Goal: Task Accomplishment & Management: Use online tool/utility

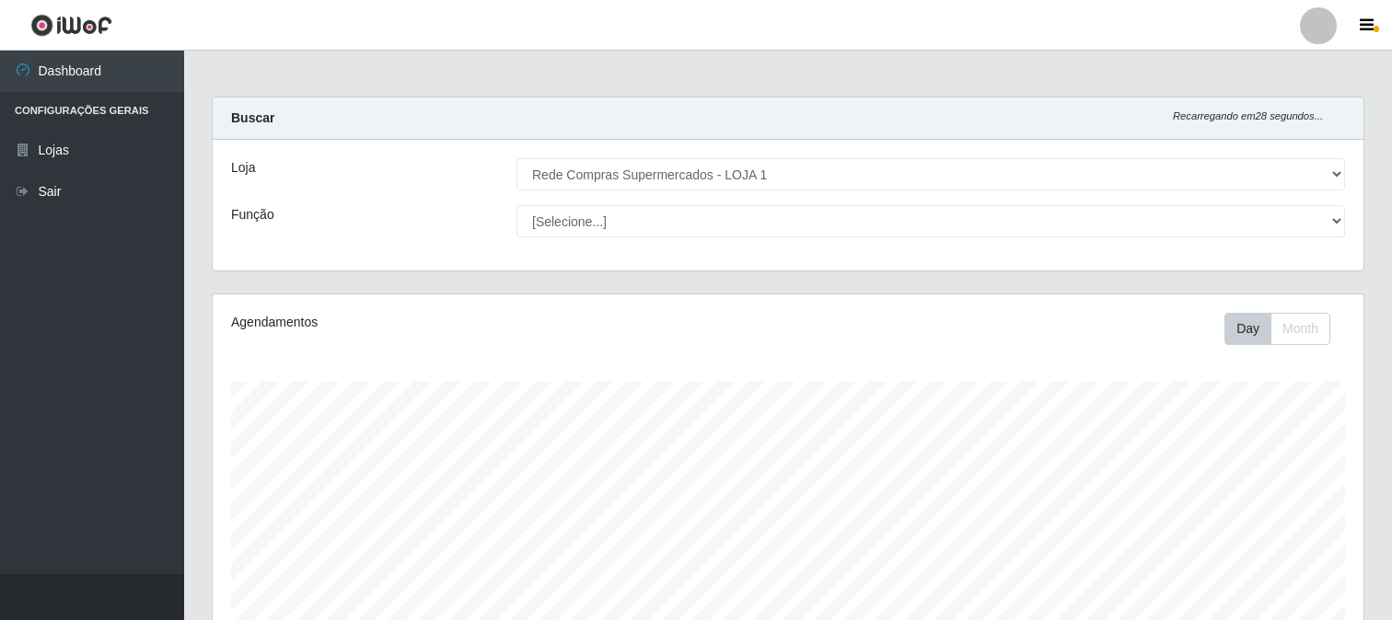
select select "158"
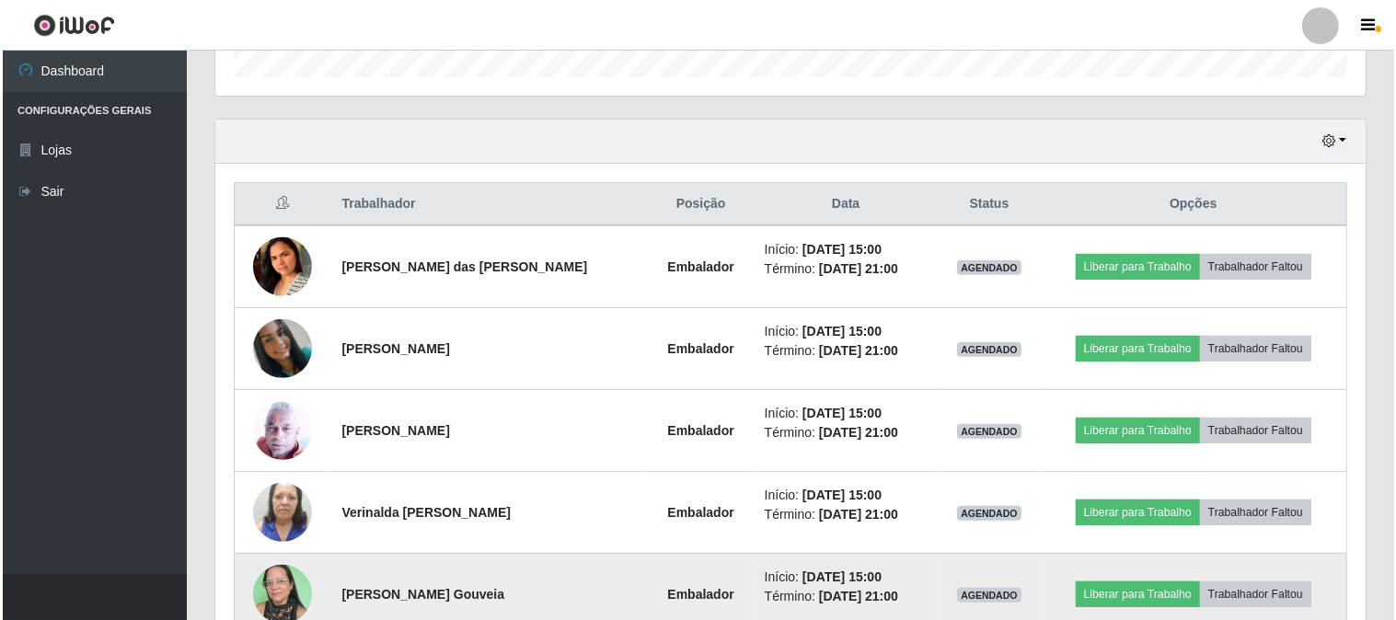
scroll to position [683, 0]
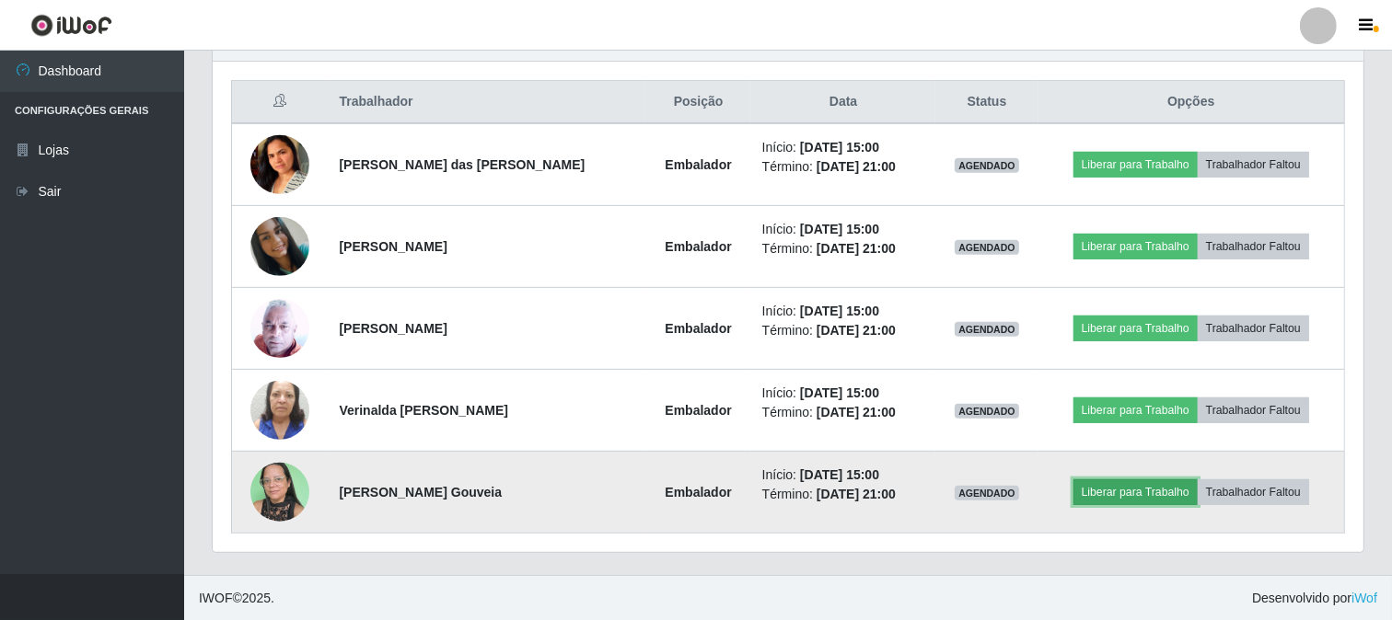
click at [1109, 481] on button "Liberar para Trabalho" at bounding box center [1135, 492] width 124 height 26
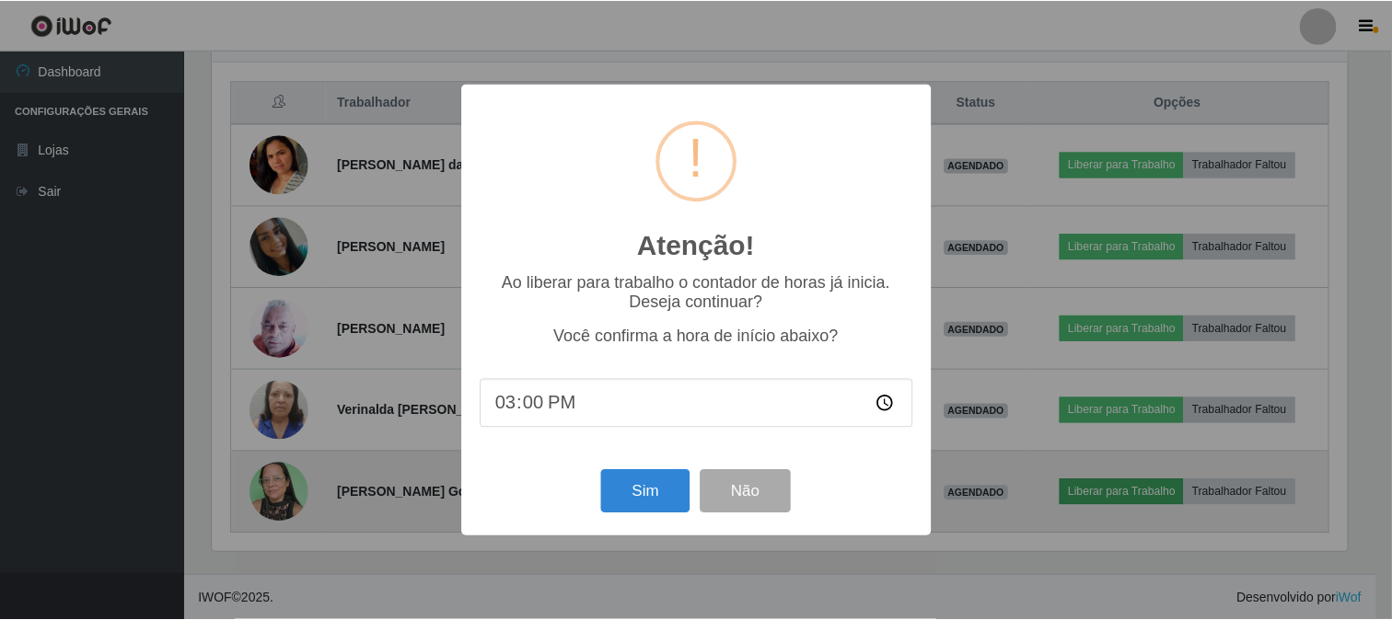
scroll to position [381, 1138]
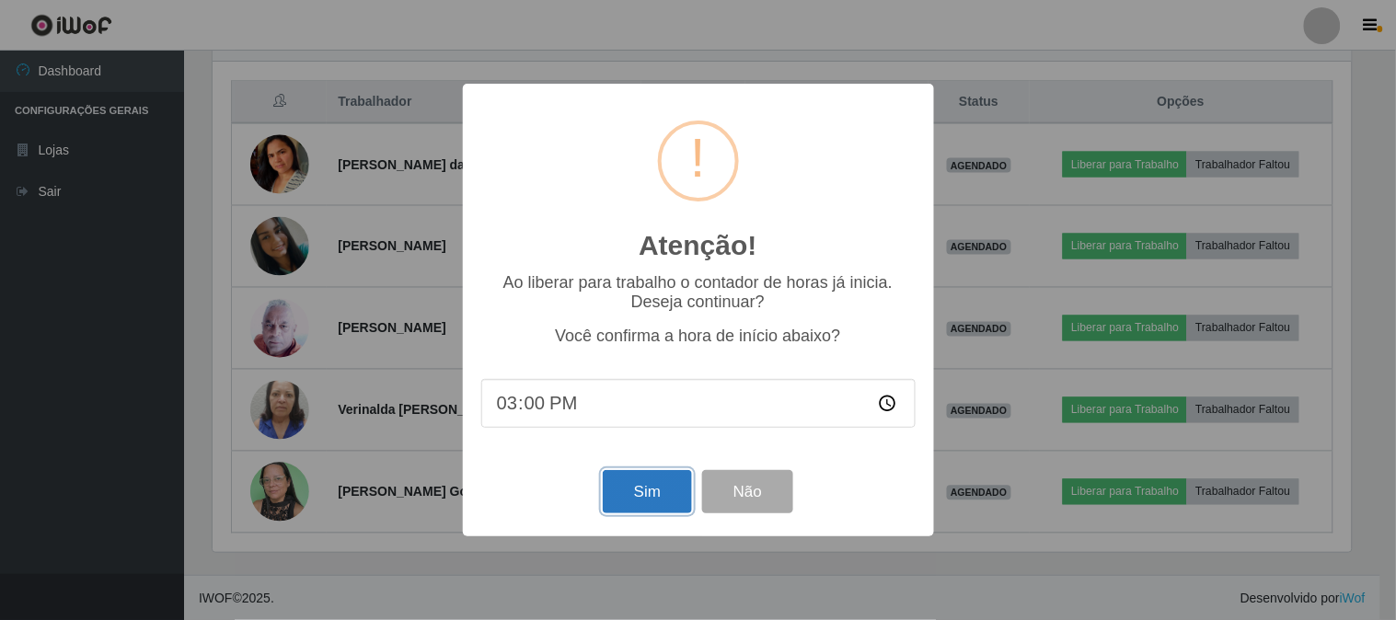
click at [636, 473] on button "Sim" at bounding box center [647, 491] width 89 height 43
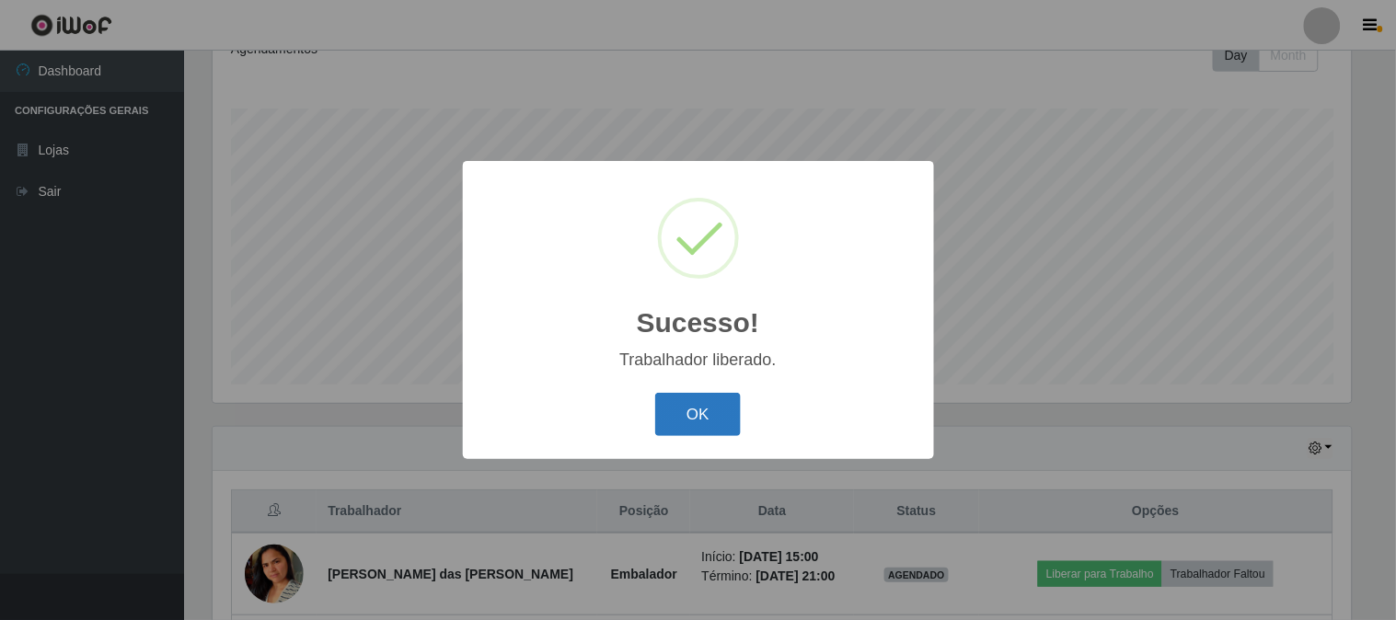
click at [692, 407] on button "OK" at bounding box center [698, 414] width 86 height 43
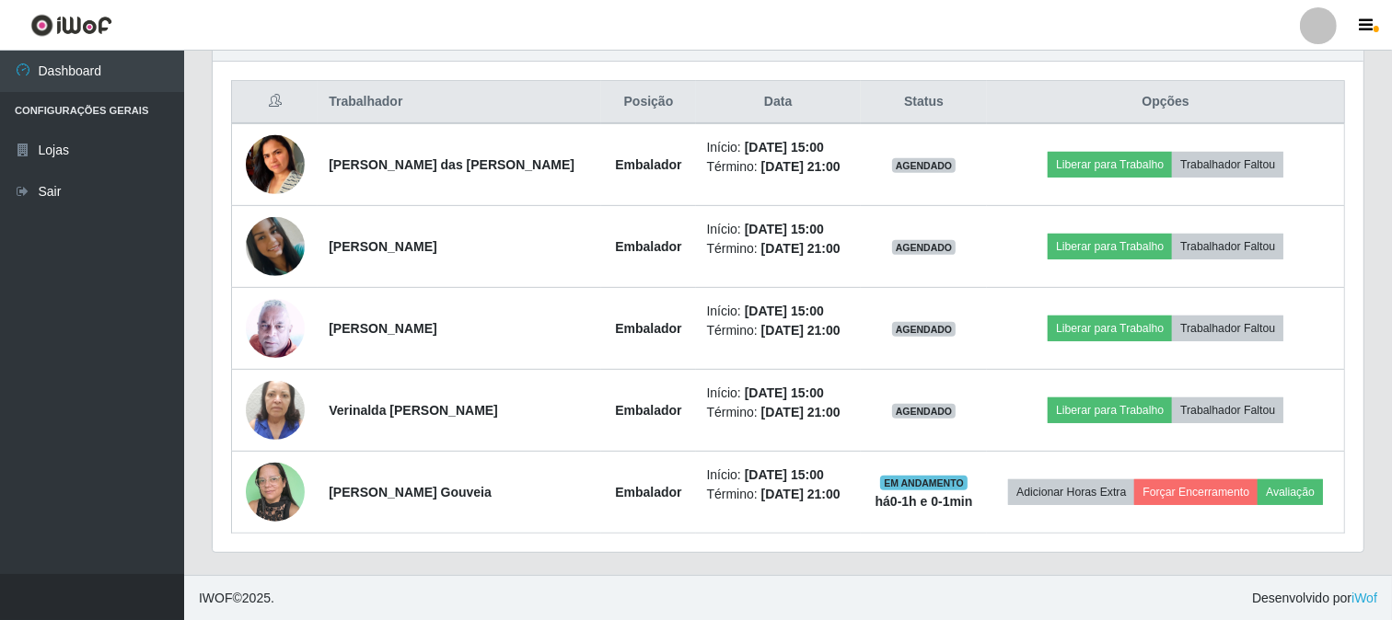
scroll to position [684, 0]
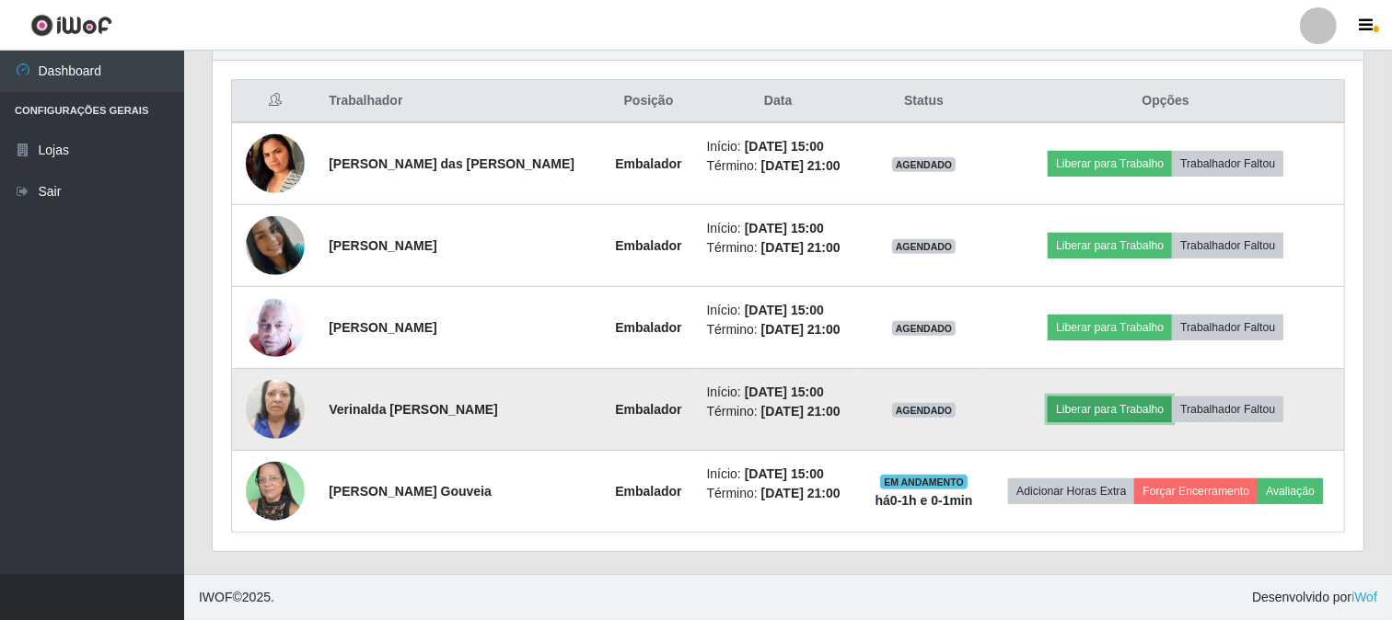
click at [1079, 407] on button "Liberar para Trabalho" at bounding box center [1109, 410] width 124 height 26
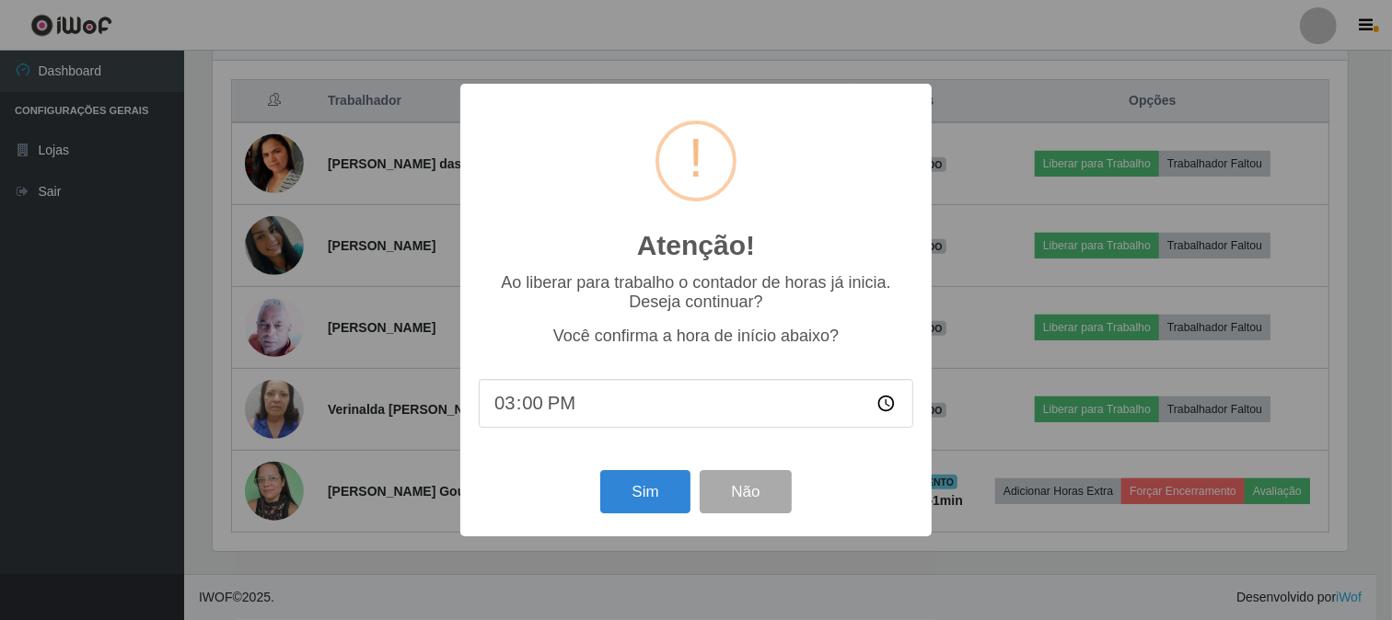
scroll to position [381, 1138]
click at [631, 485] on button "Sim" at bounding box center [647, 491] width 89 height 43
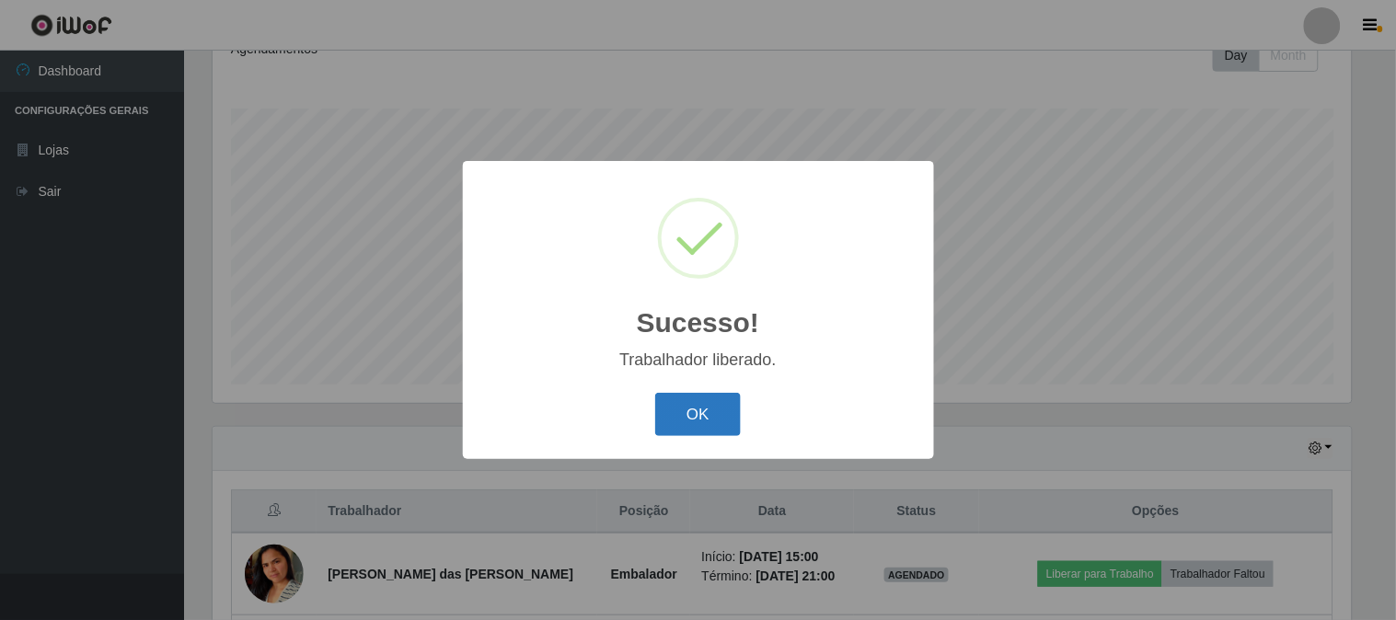
click at [664, 410] on button "OK" at bounding box center [698, 414] width 86 height 43
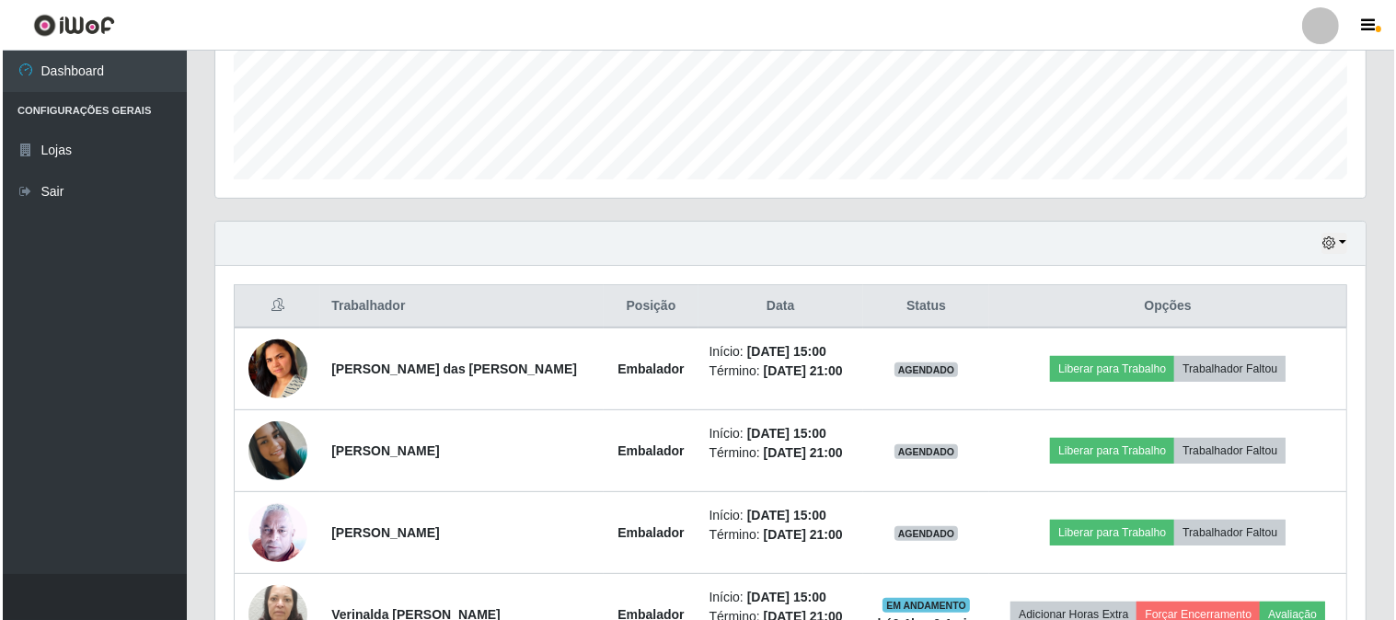
scroll to position [581, 0]
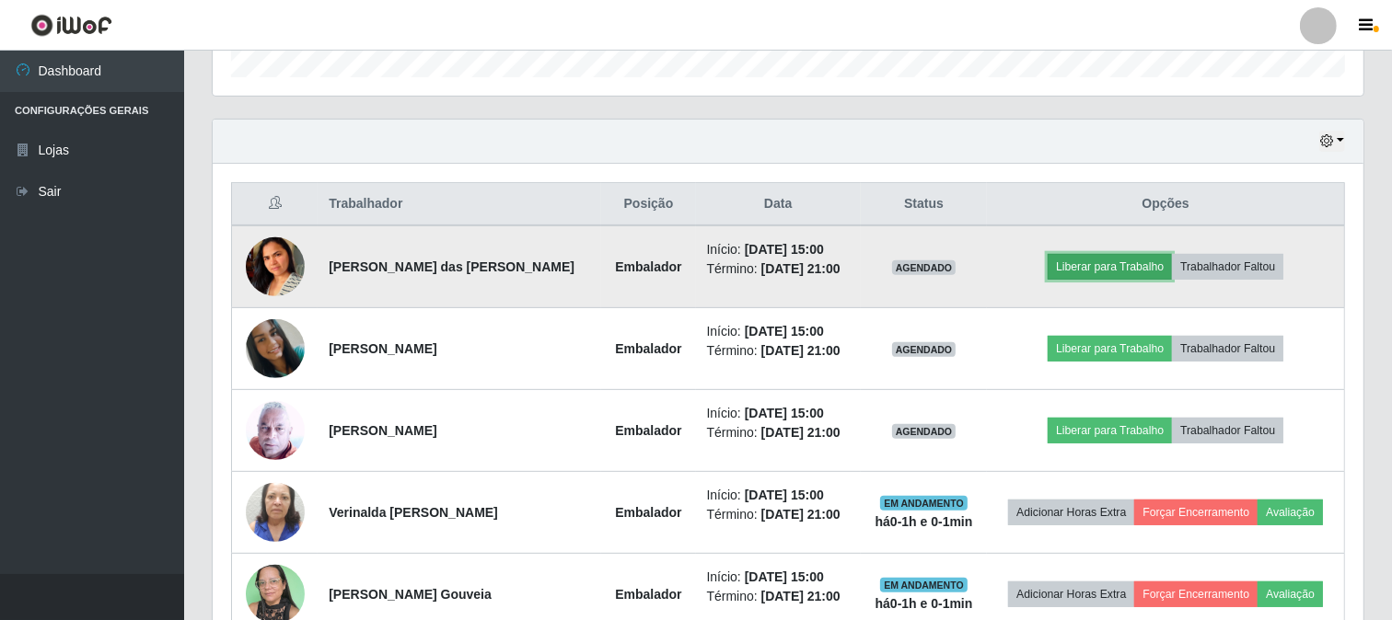
click at [1092, 263] on button "Liberar para Trabalho" at bounding box center [1109, 267] width 124 height 26
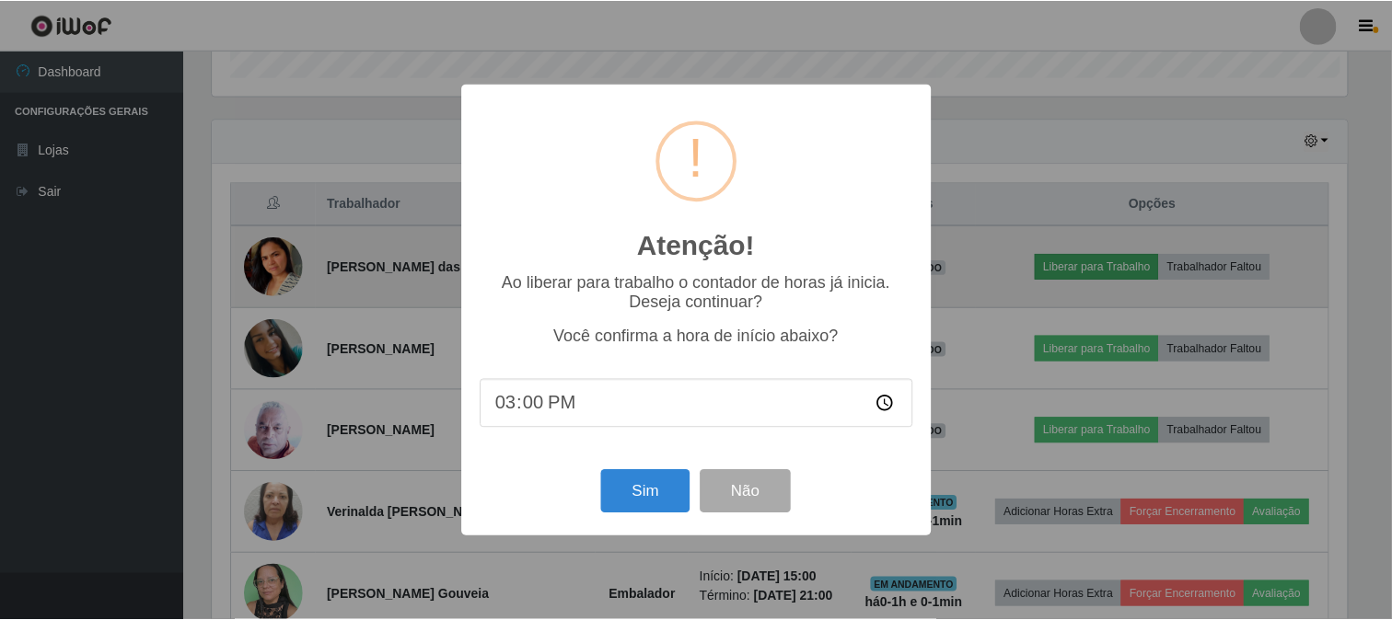
scroll to position [381, 1138]
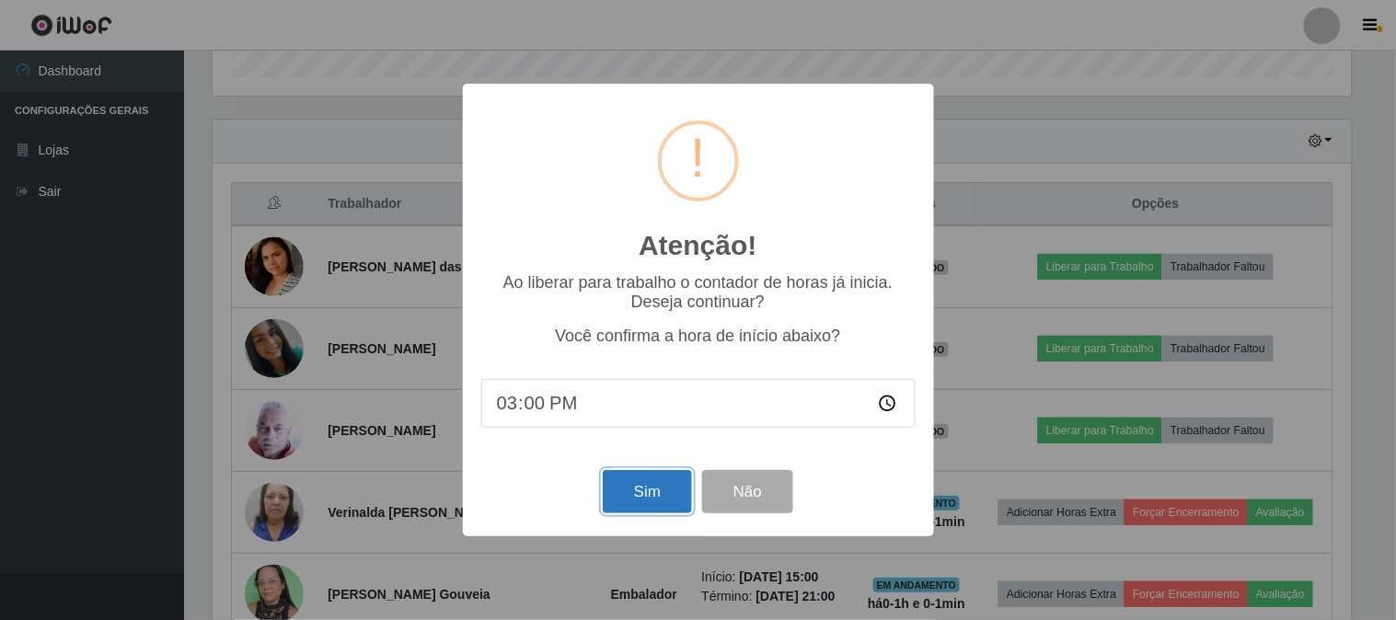
click at [626, 489] on button "Sim" at bounding box center [647, 491] width 89 height 43
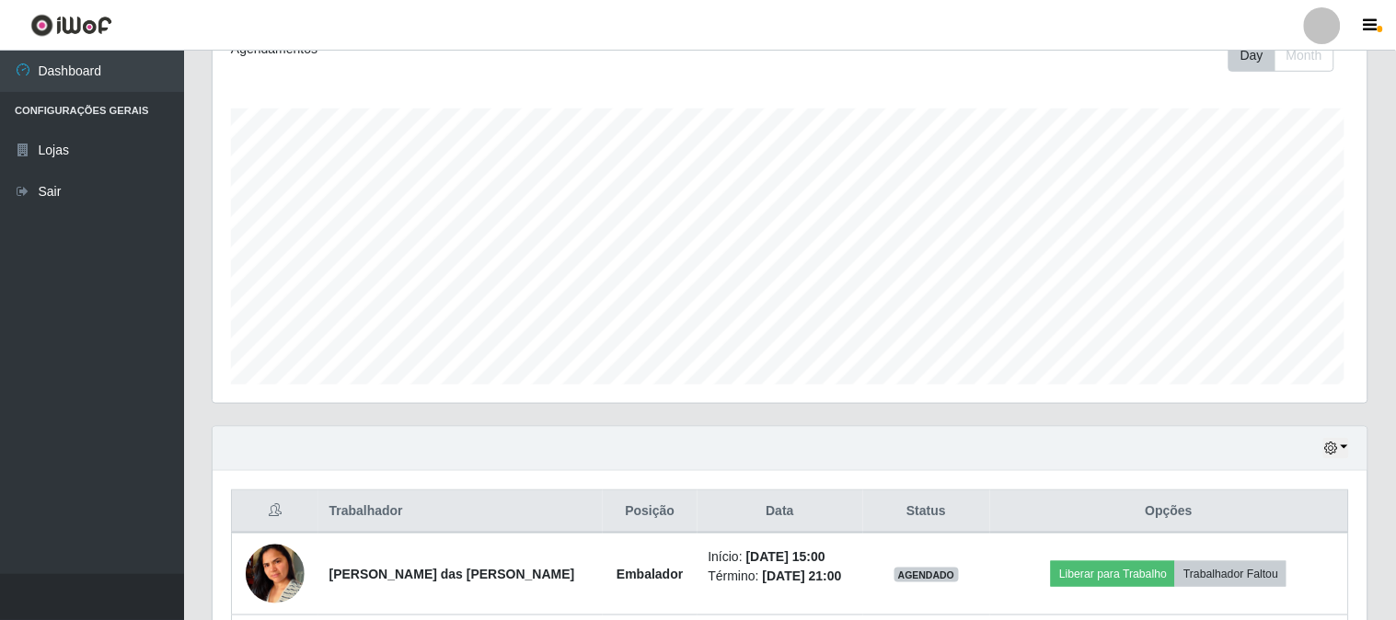
scroll to position [0, 0]
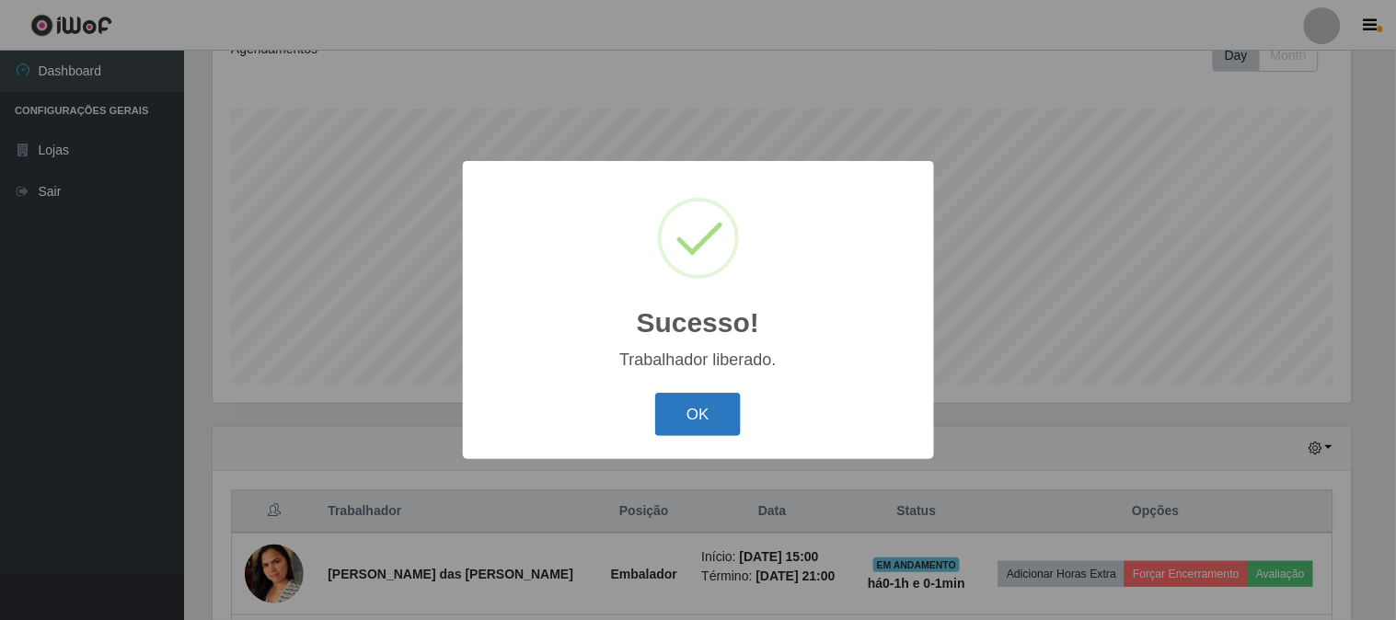
click at [725, 425] on button "OK" at bounding box center [698, 414] width 86 height 43
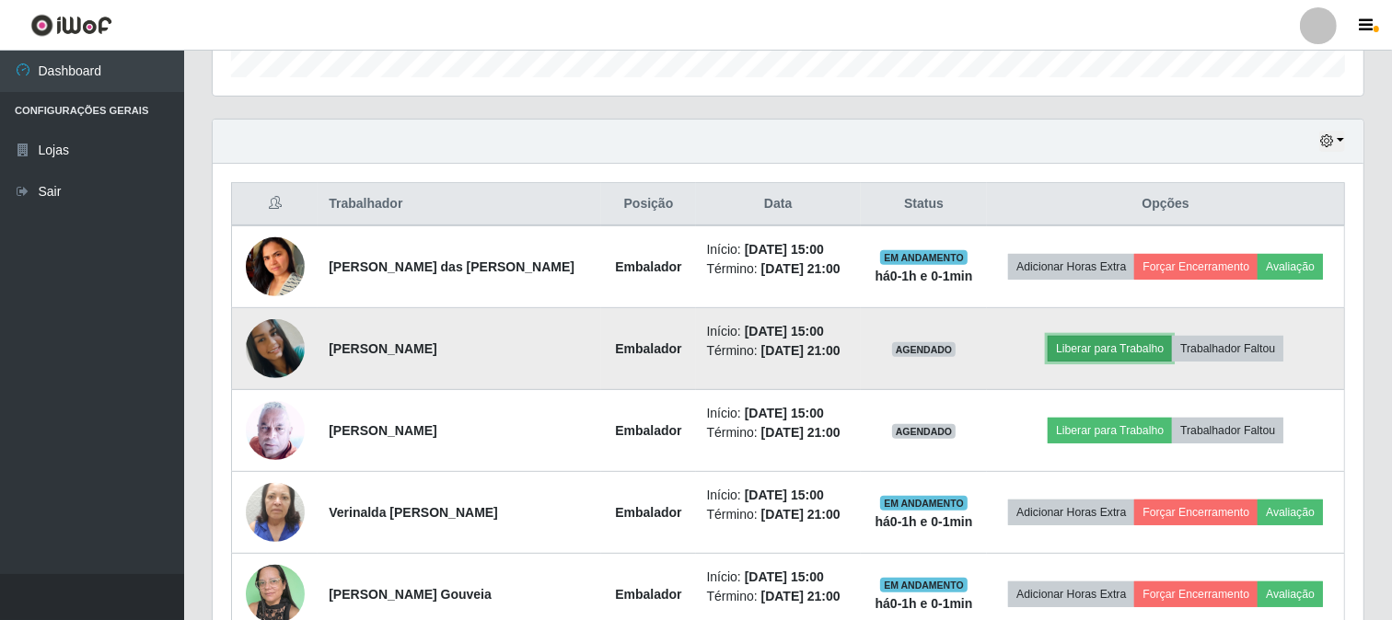
click at [1130, 360] on button "Liberar para Trabalho" at bounding box center [1109, 349] width 124 height 26
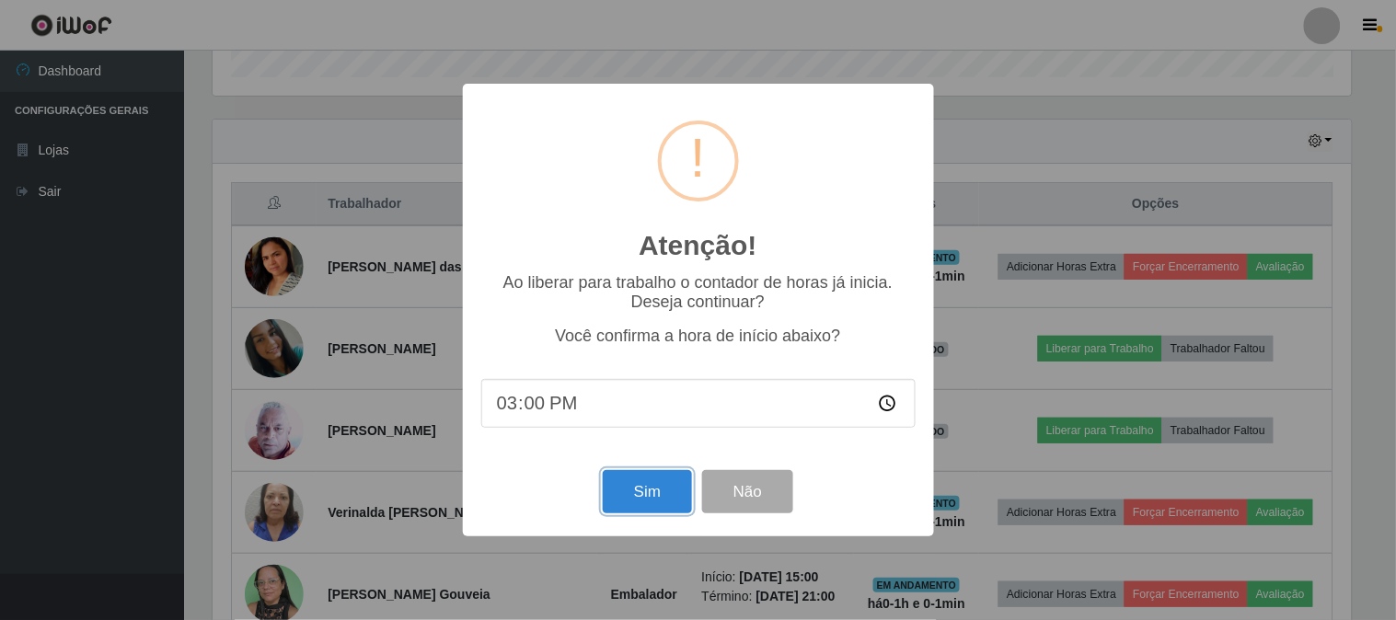
click at [658, 482] on button "Sim" at bounding box center [647, 491] width 89 height 43
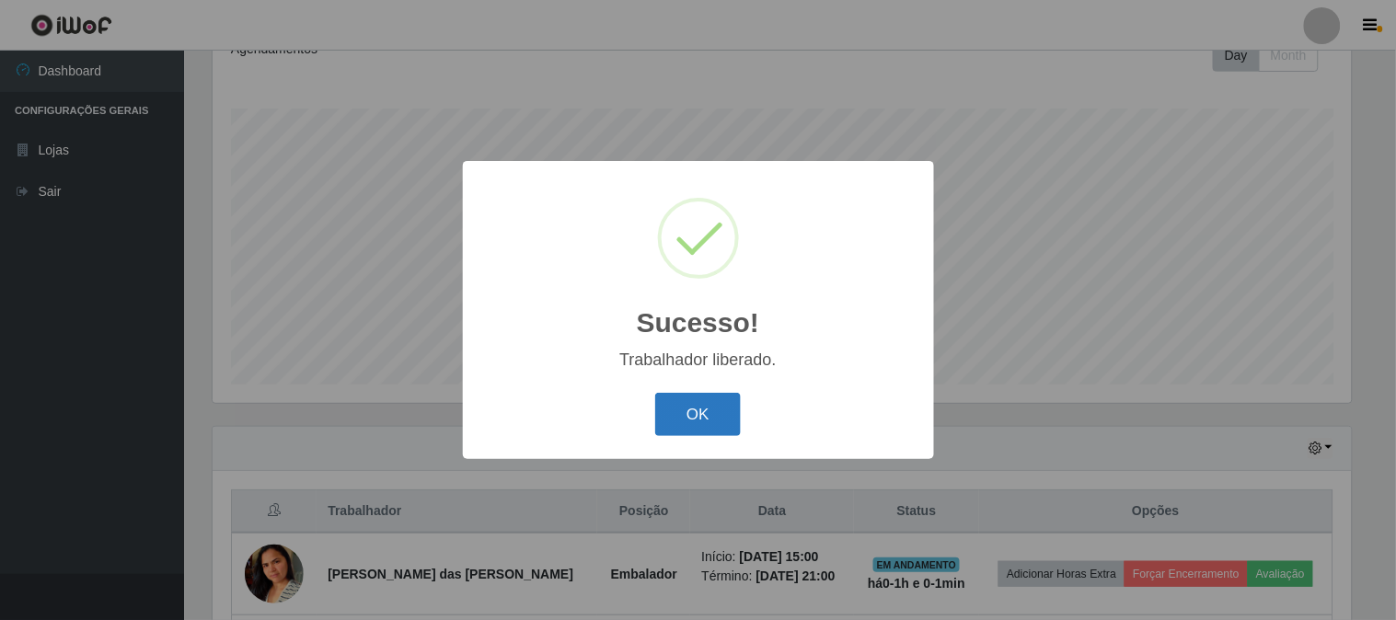
click at [716, 414] on button "OK" at bounding box center [698, 414] width 86 height 43
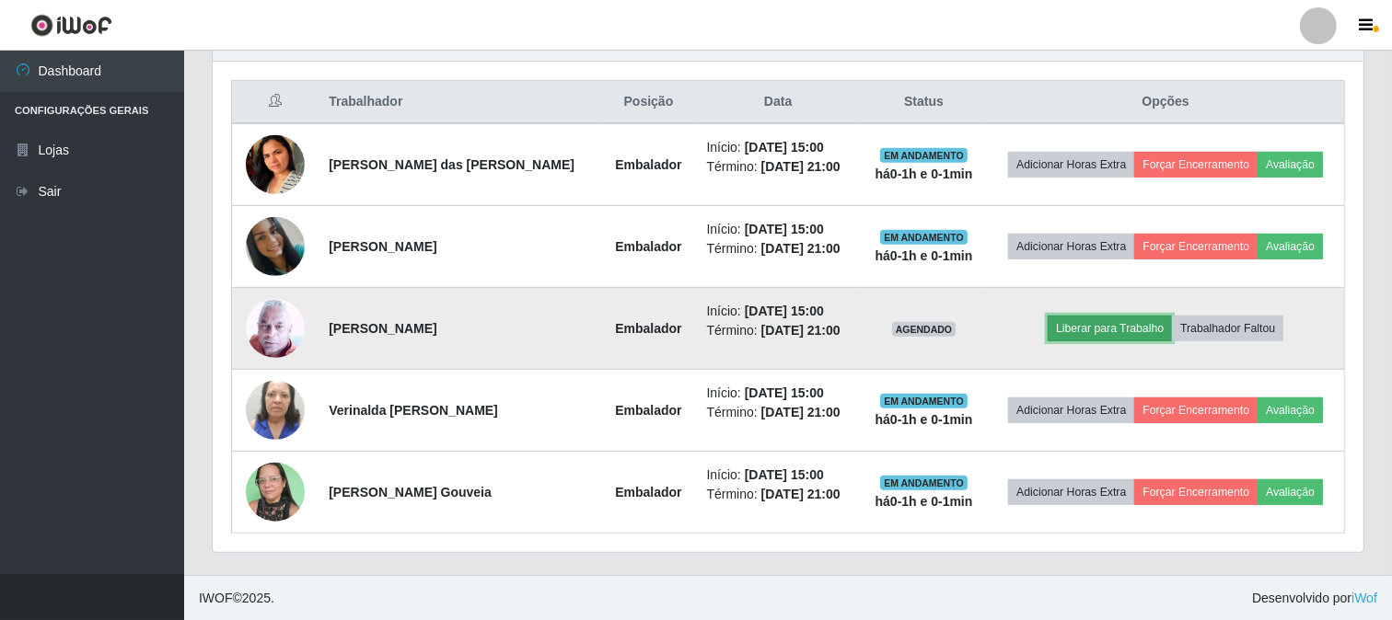
click at [1079, 333] on button "Liberar para Trabalho" at bounding box center [1109, 329] width 124 height 26
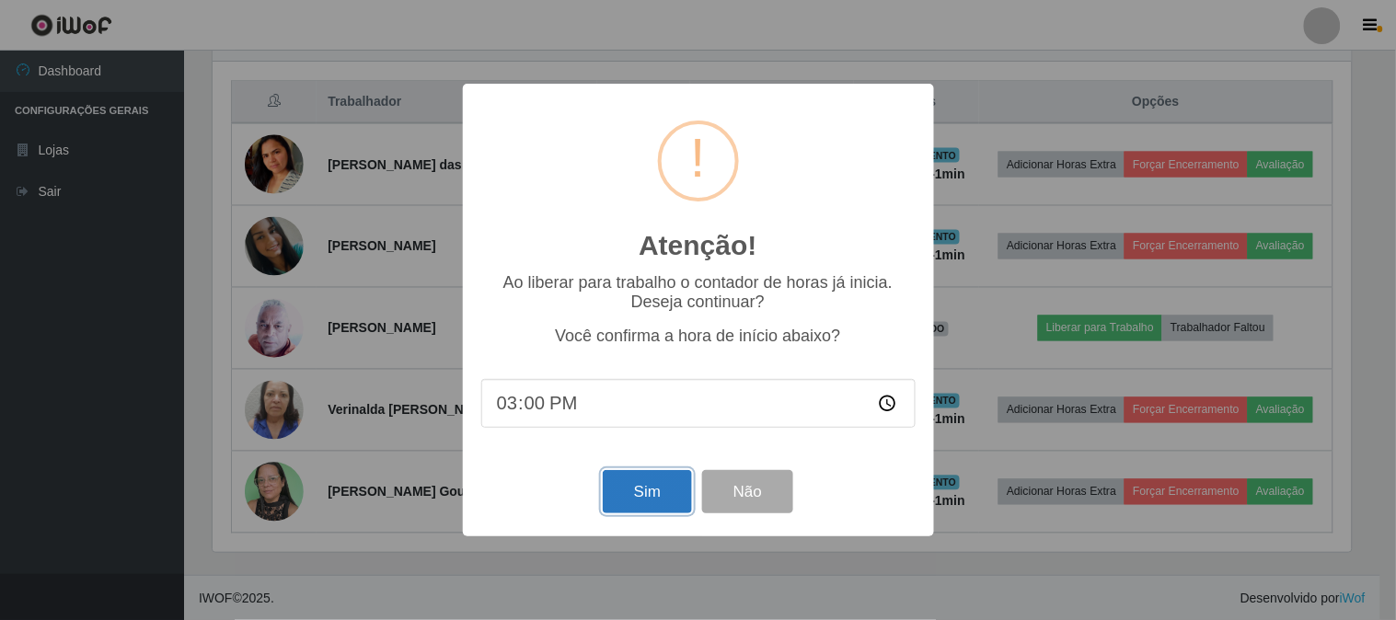
click at [650, 493] on button "Sim" at bounding box center [647, 491] width 89 height 43
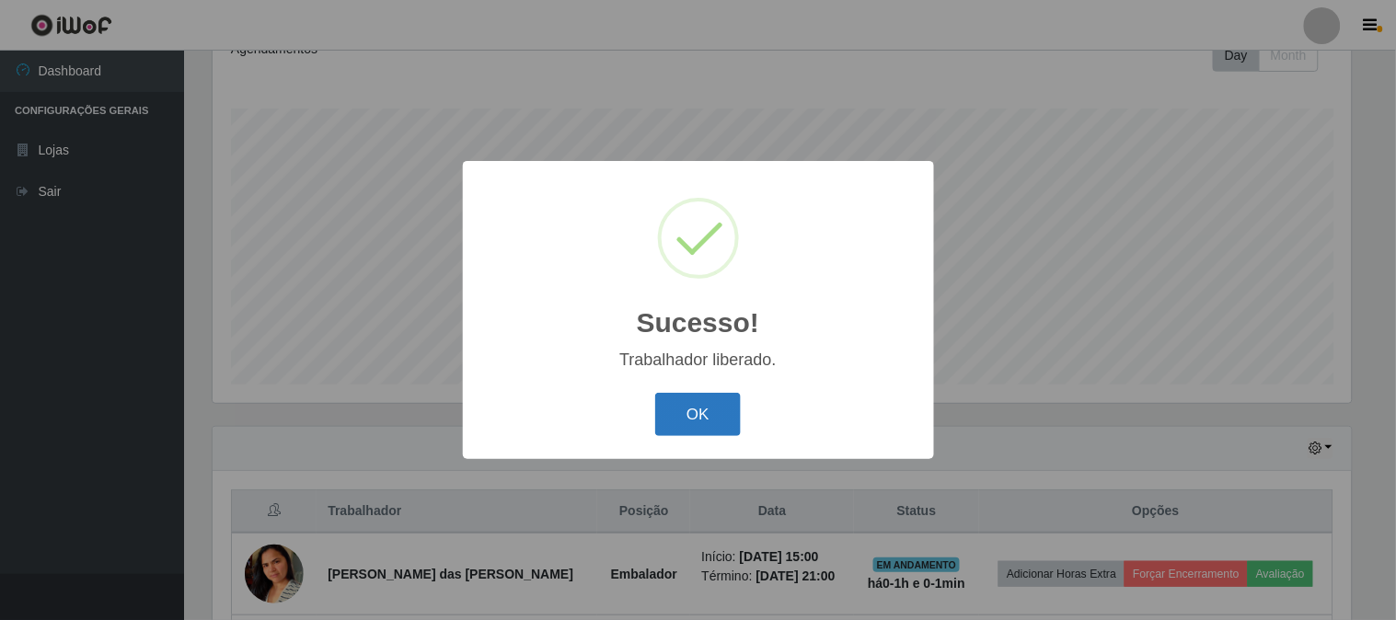
click at [730, 430] on button "OK" at bounding box center [698, 414] width 86 height 43
